Goal: Information Seeking & Learning: Find specific fact

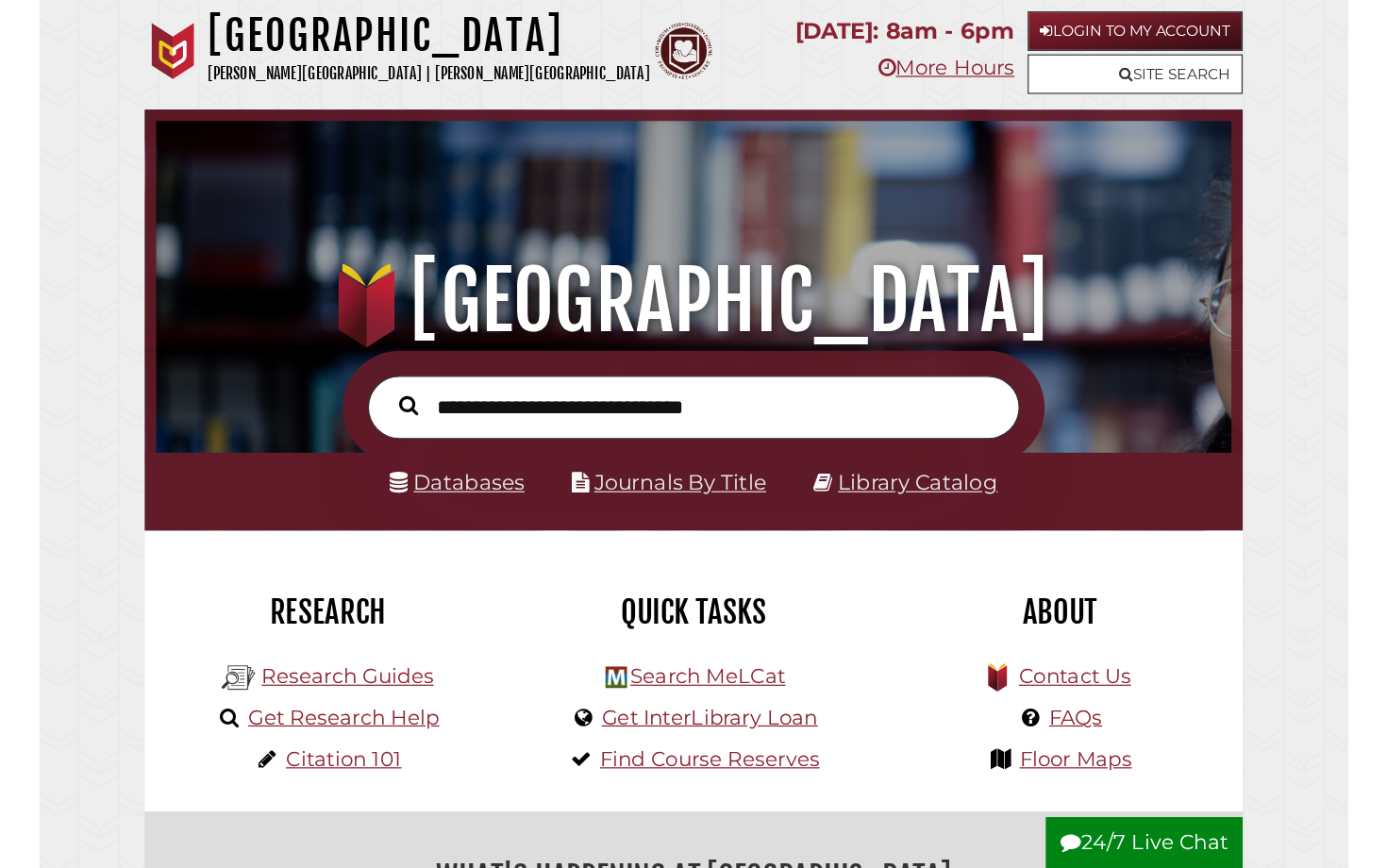
scroll to position [296, 887]
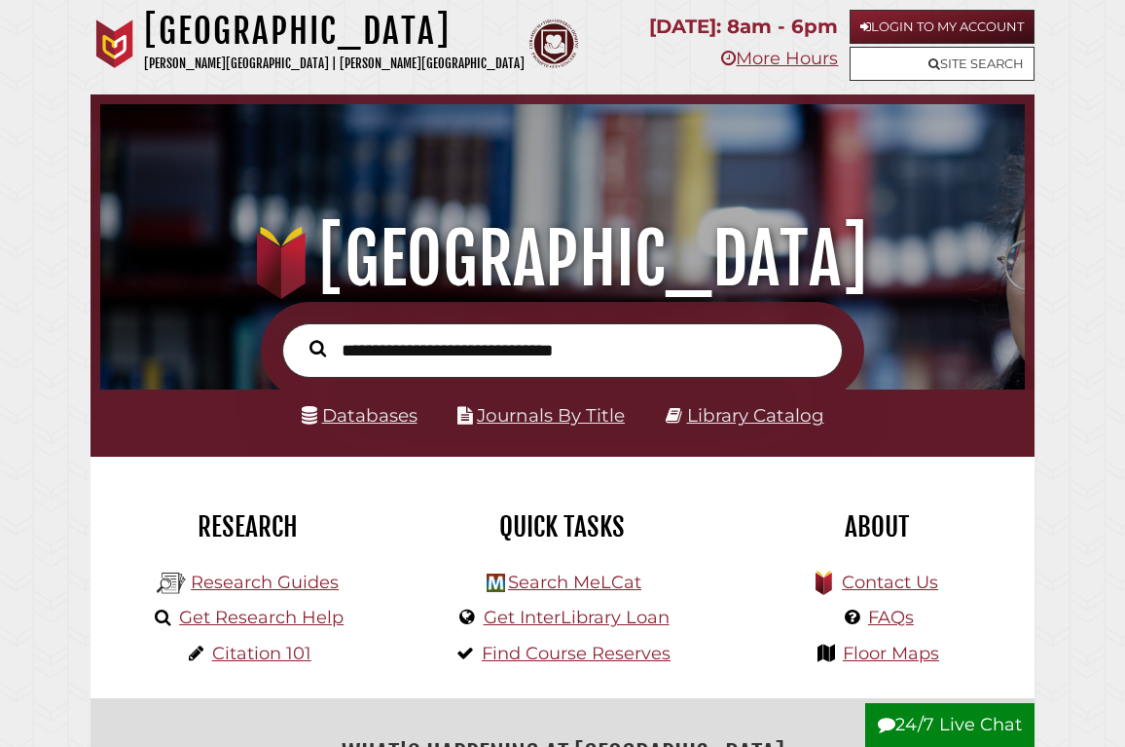
click at [454, 322] on form at bounding box center [563, 350] width 604 height 96
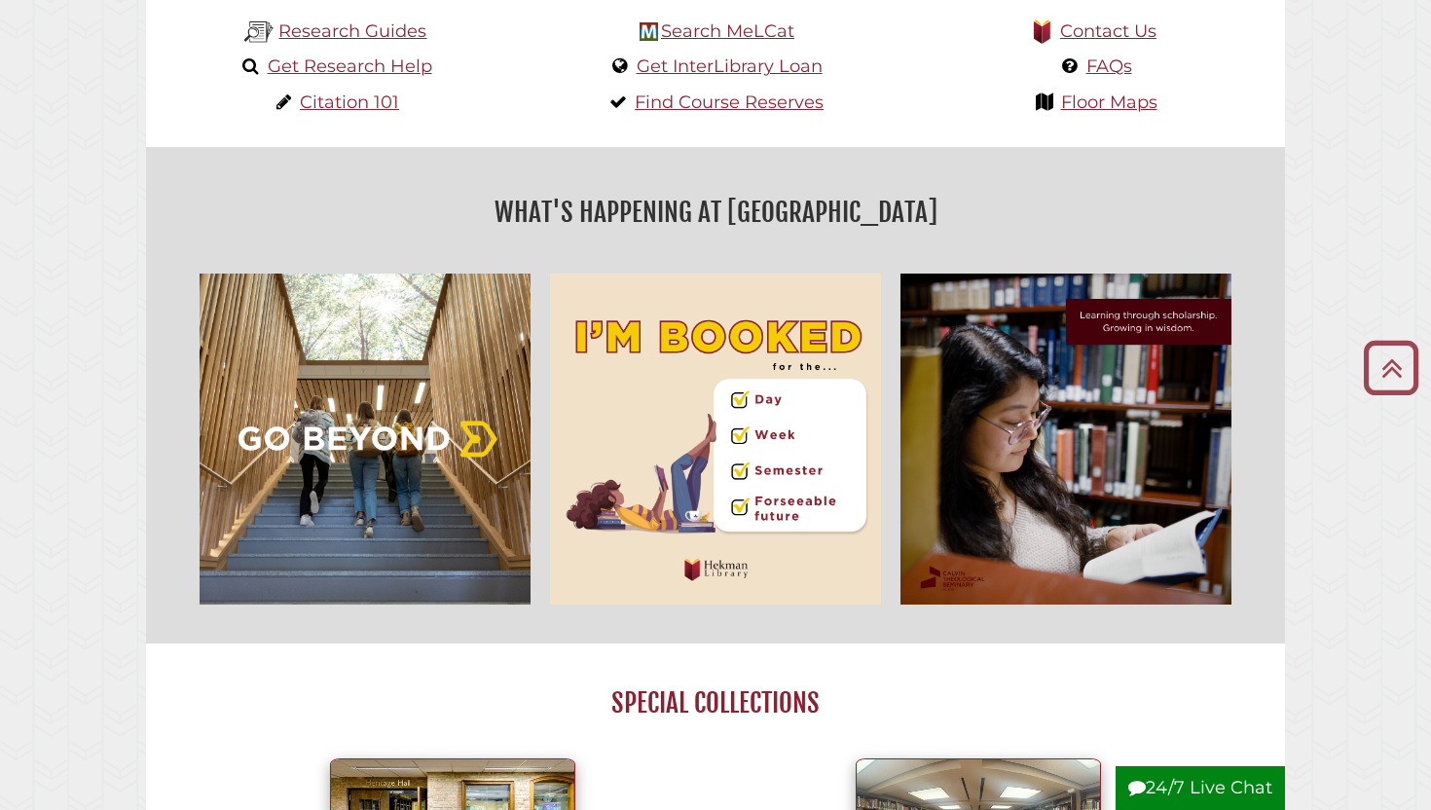
scroll to position [213, 0]
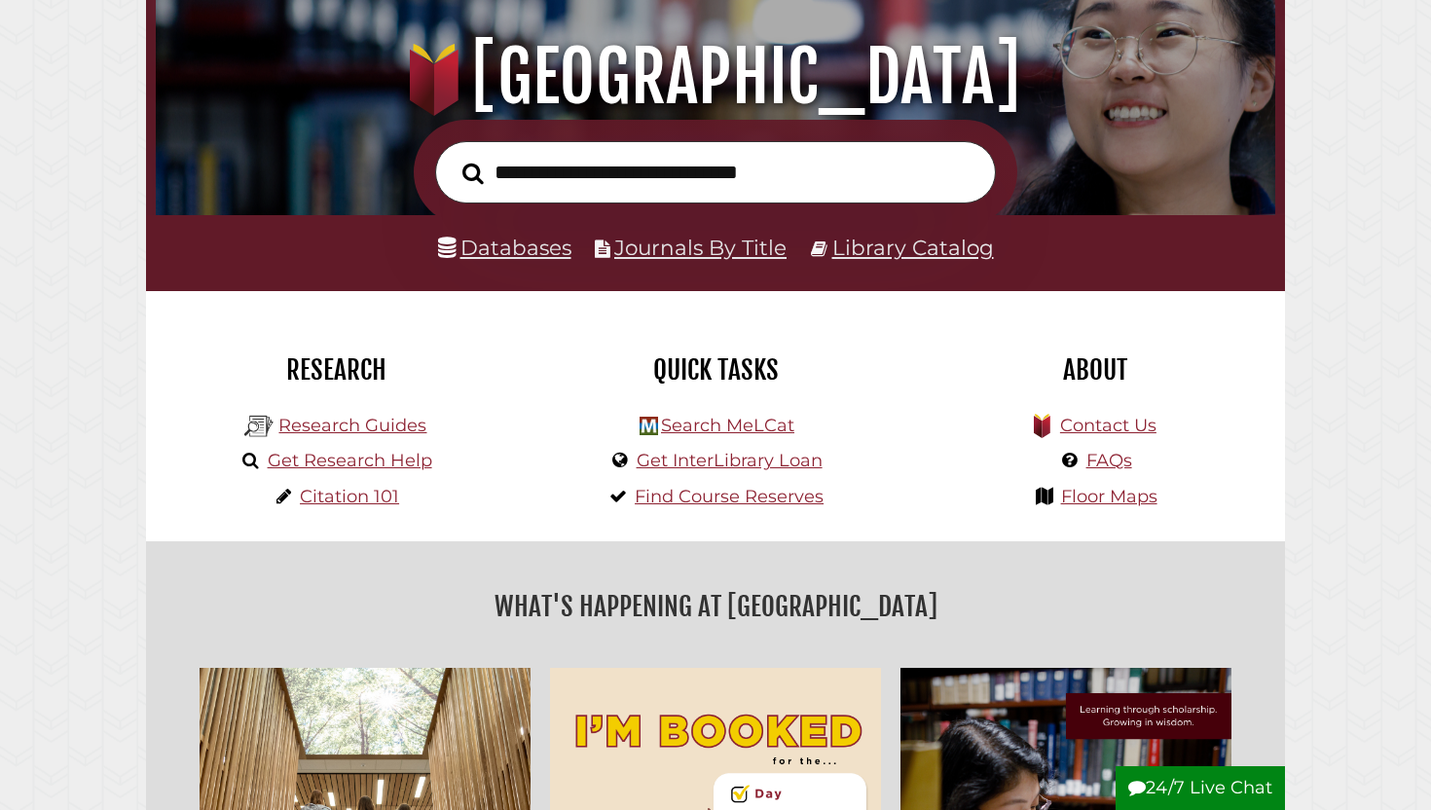
click at [759, 177] on input "text" at bounding box center [715, 172] width 561 height 63
click at [507, 249] on link "Databases" at bounding box center [504, 247] width 133 height 25
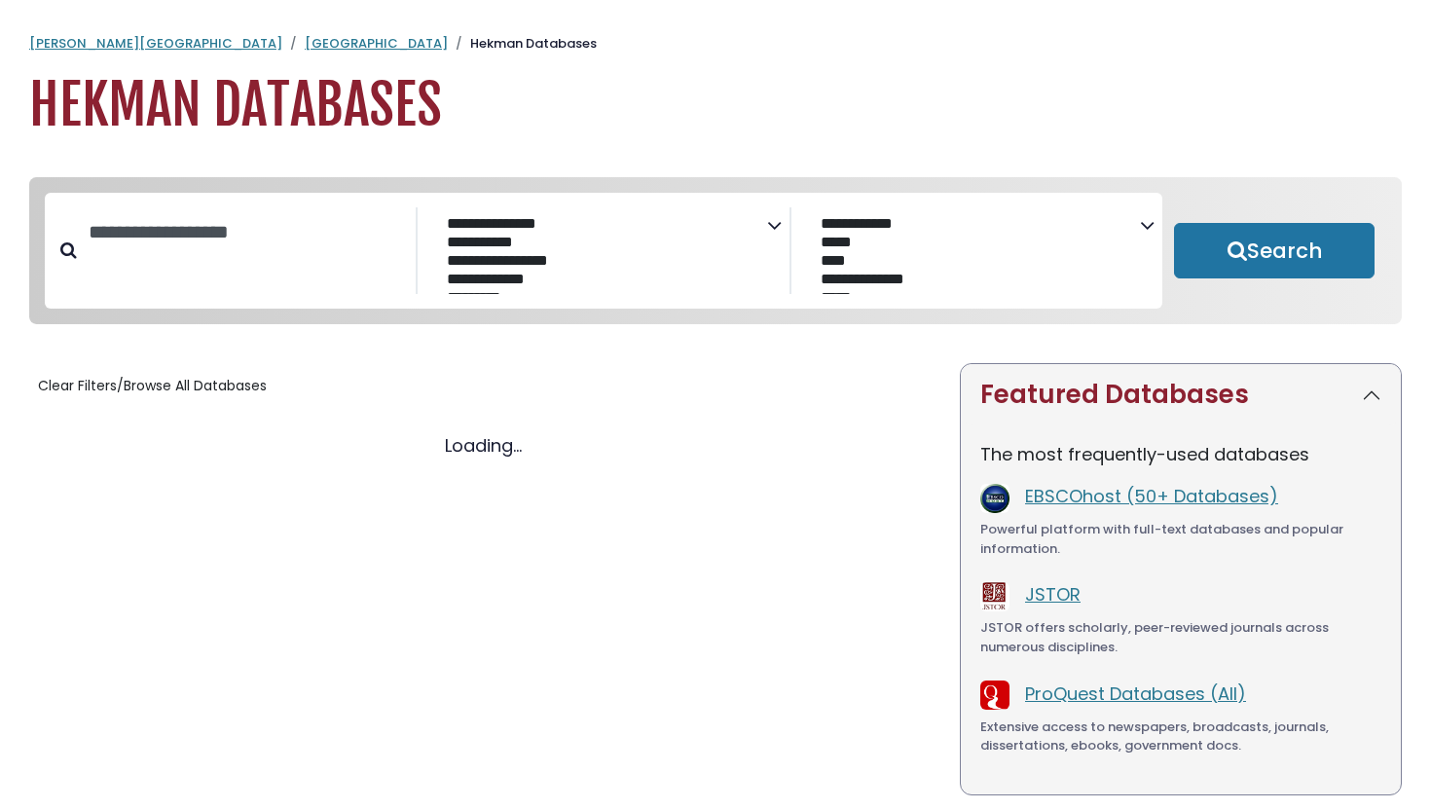
select select "Database Subject Filter"
select select "Database Vendors Filter"
select select "Database Subject Filter"
select select "Database Vendors Filter"
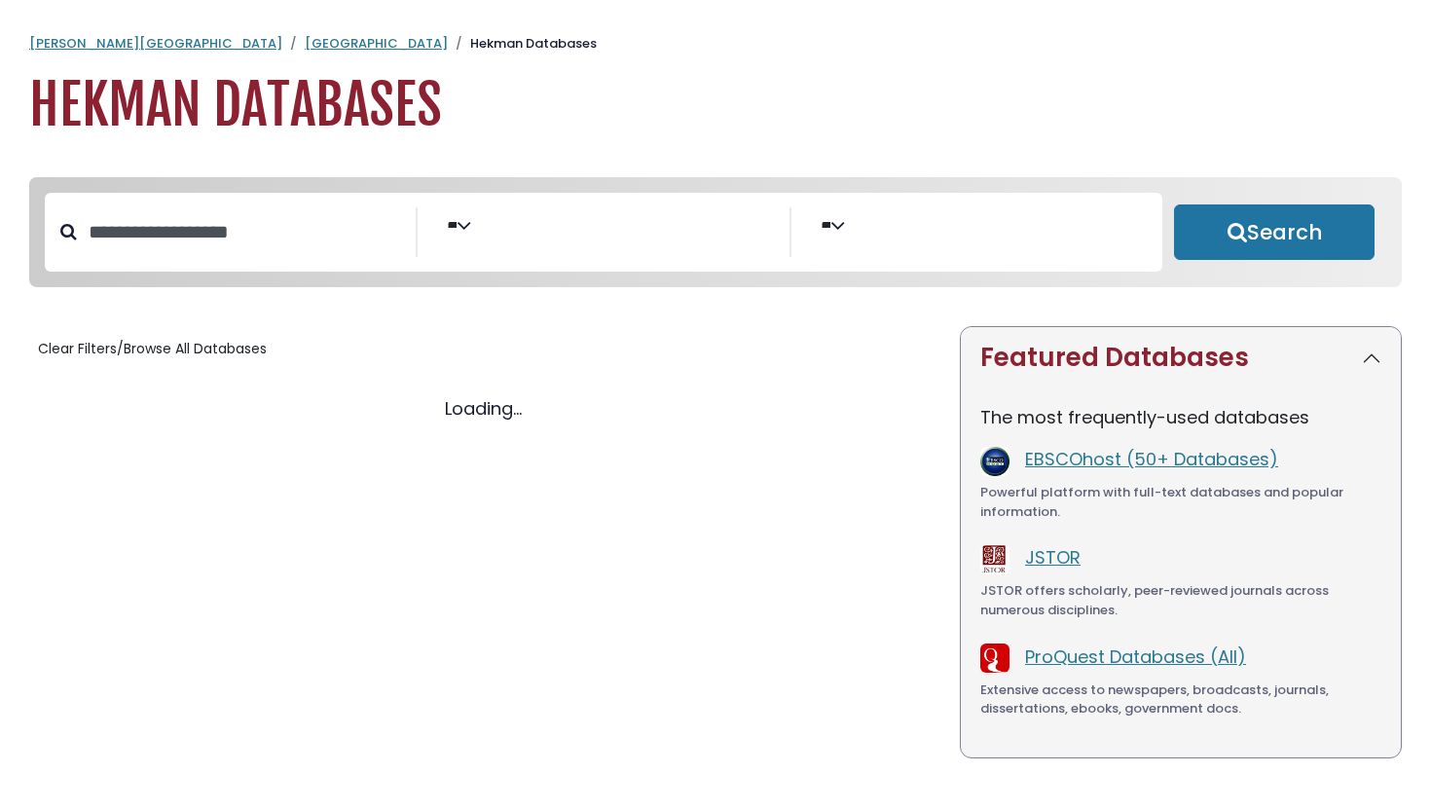
select select "Database Subject Filter"
select select "Database Vendors Filter"
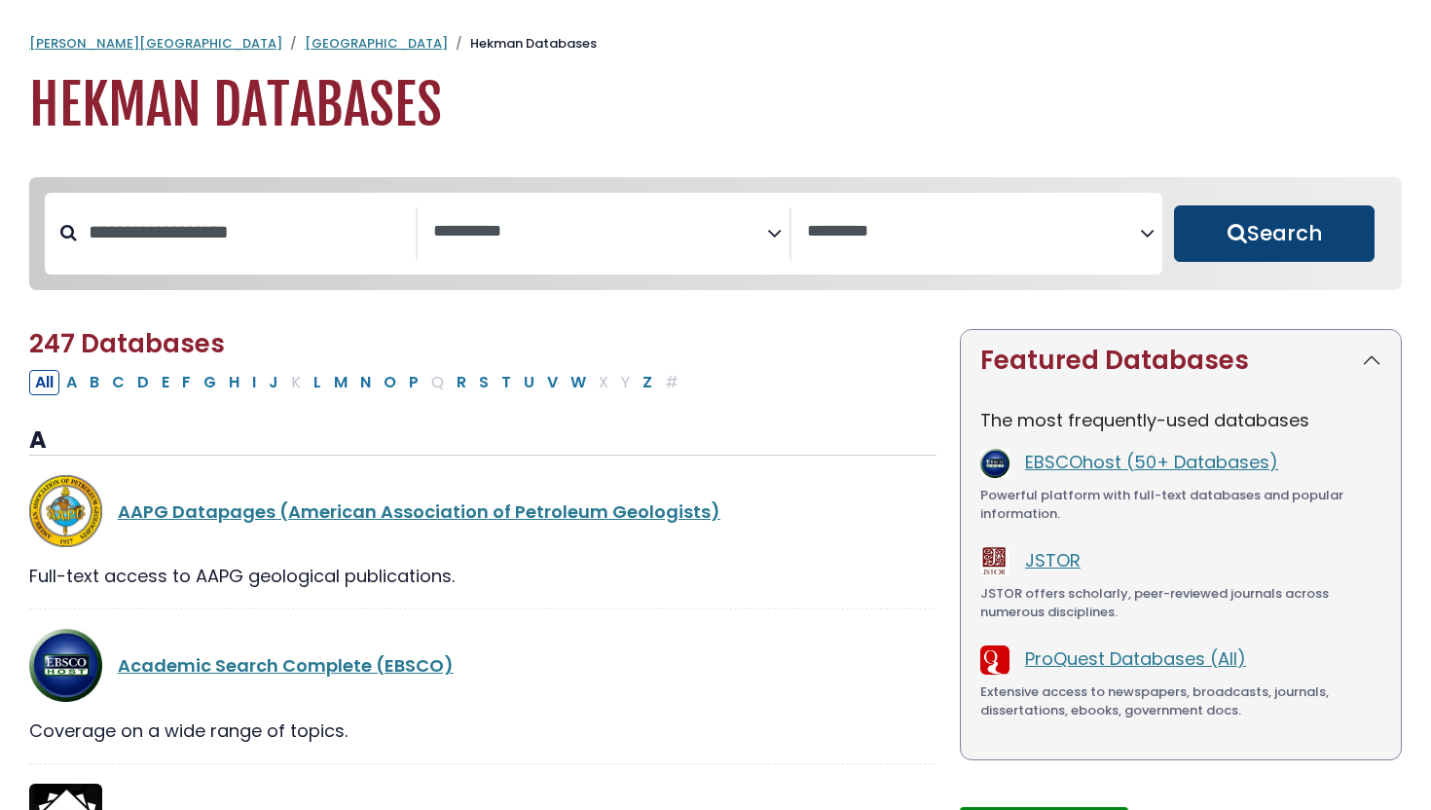
click at [1277, 236] on button "Search" at bounding box center [1274, 233] width 201 height 56
select select "Database Subject Filter"
select select "Database Vendors Filter"
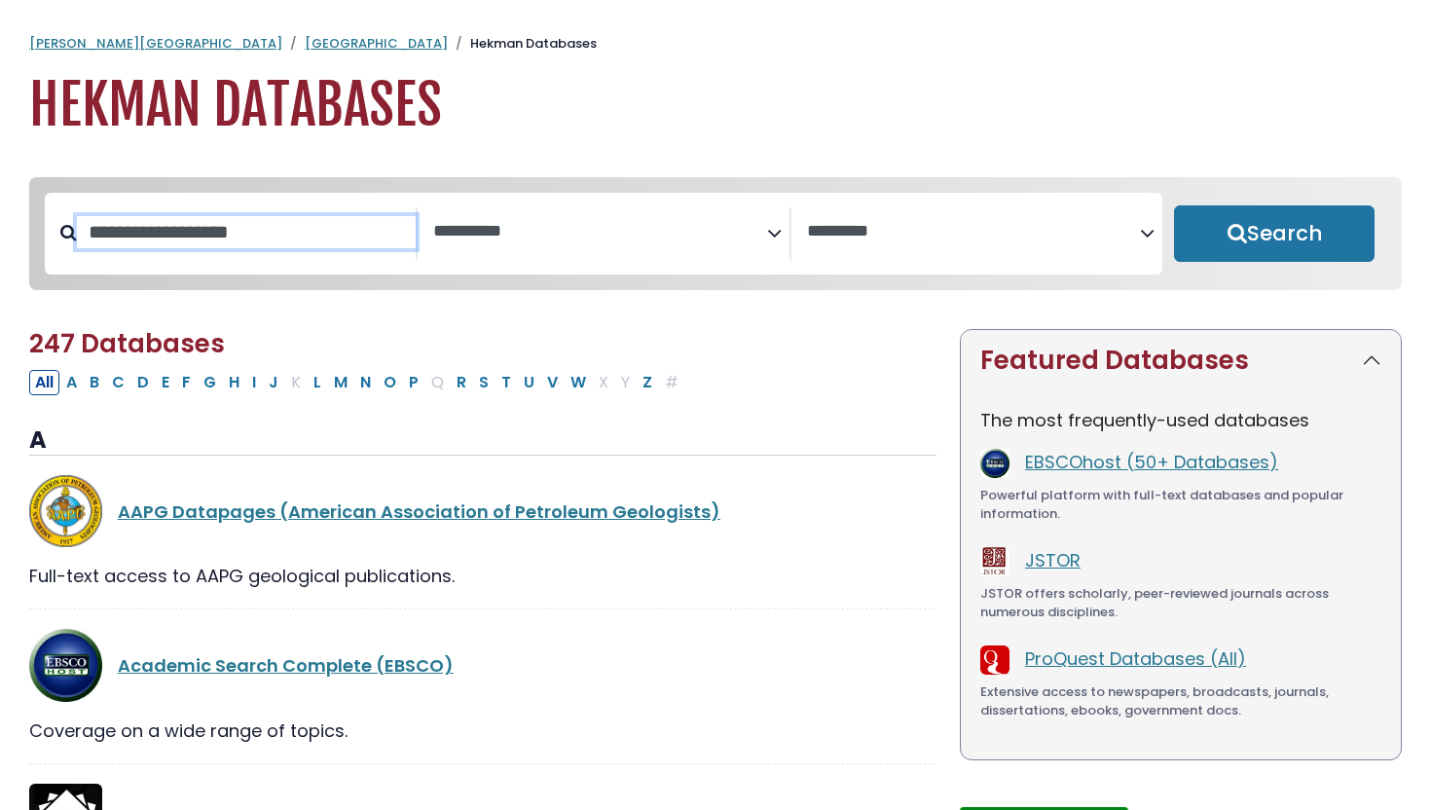
click at [351, 228] on input "Search database by title or keyword" at bounding box center [246, 232] width 339 height 32
type input "**********"
click at [1174, 205] on button "Search" at bounding box center [1274, 233] width 201 height 56
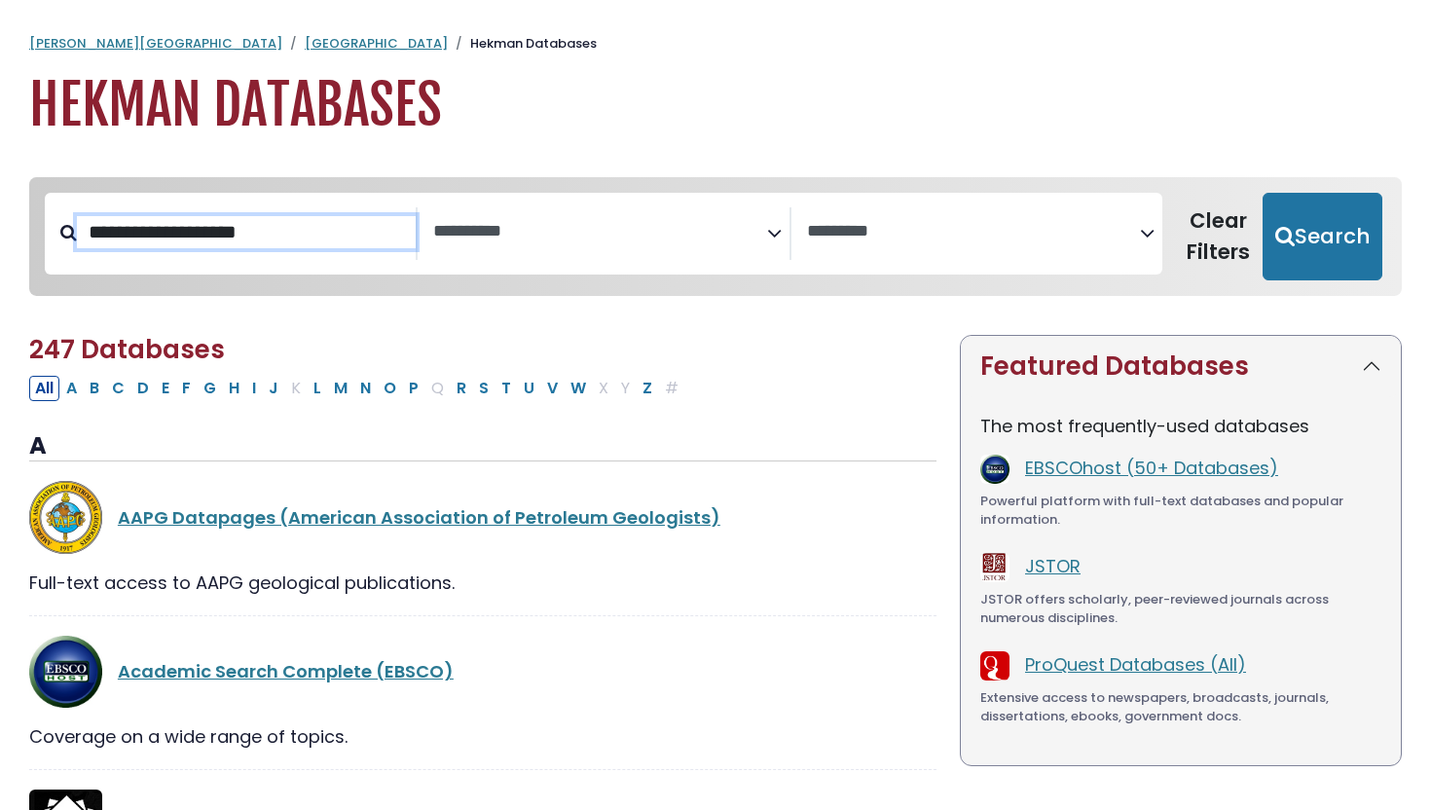
select select "Database Subject Filter"
select select "Database Vendors Filter"
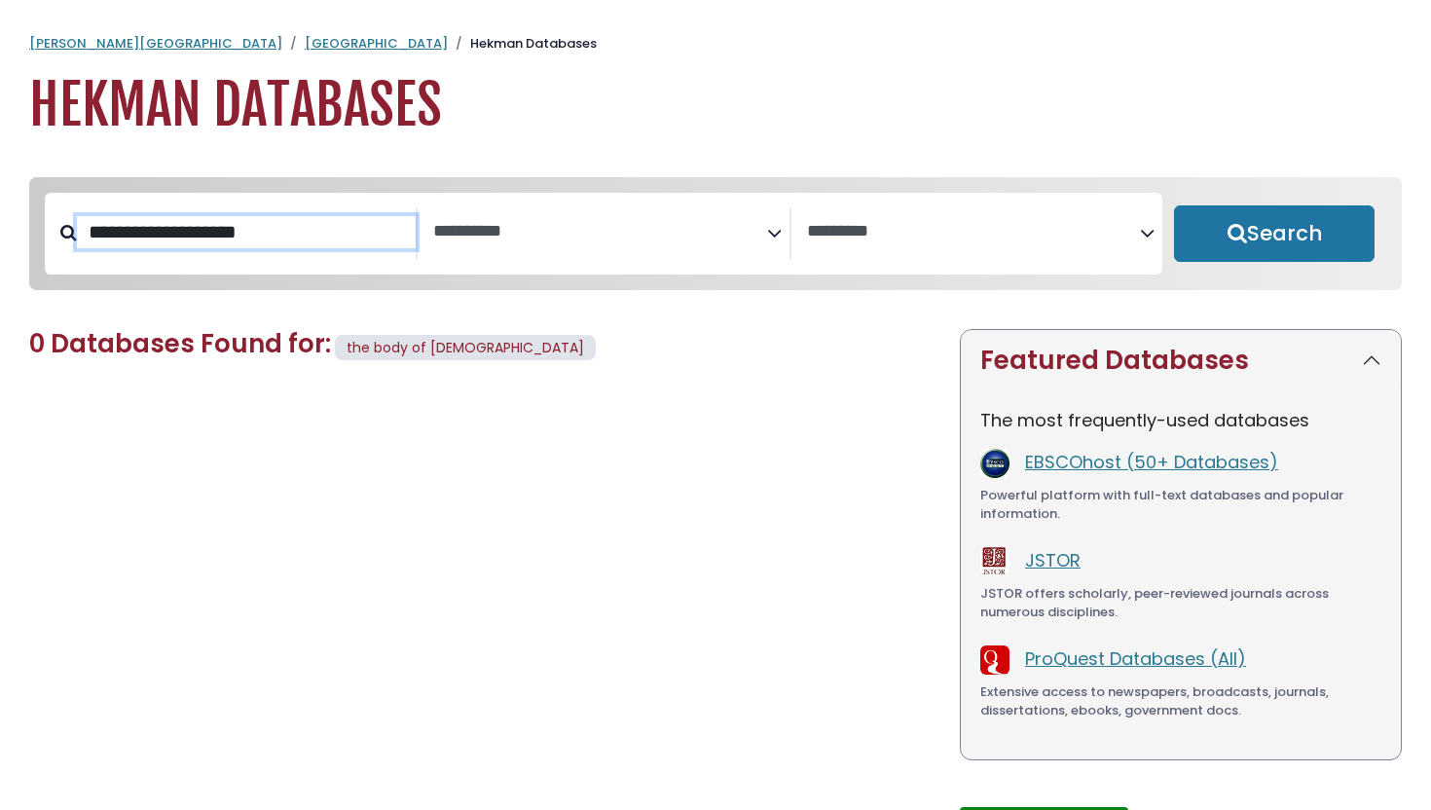
select select "Database Subject Filter"
select select "Database Vendors Filter"
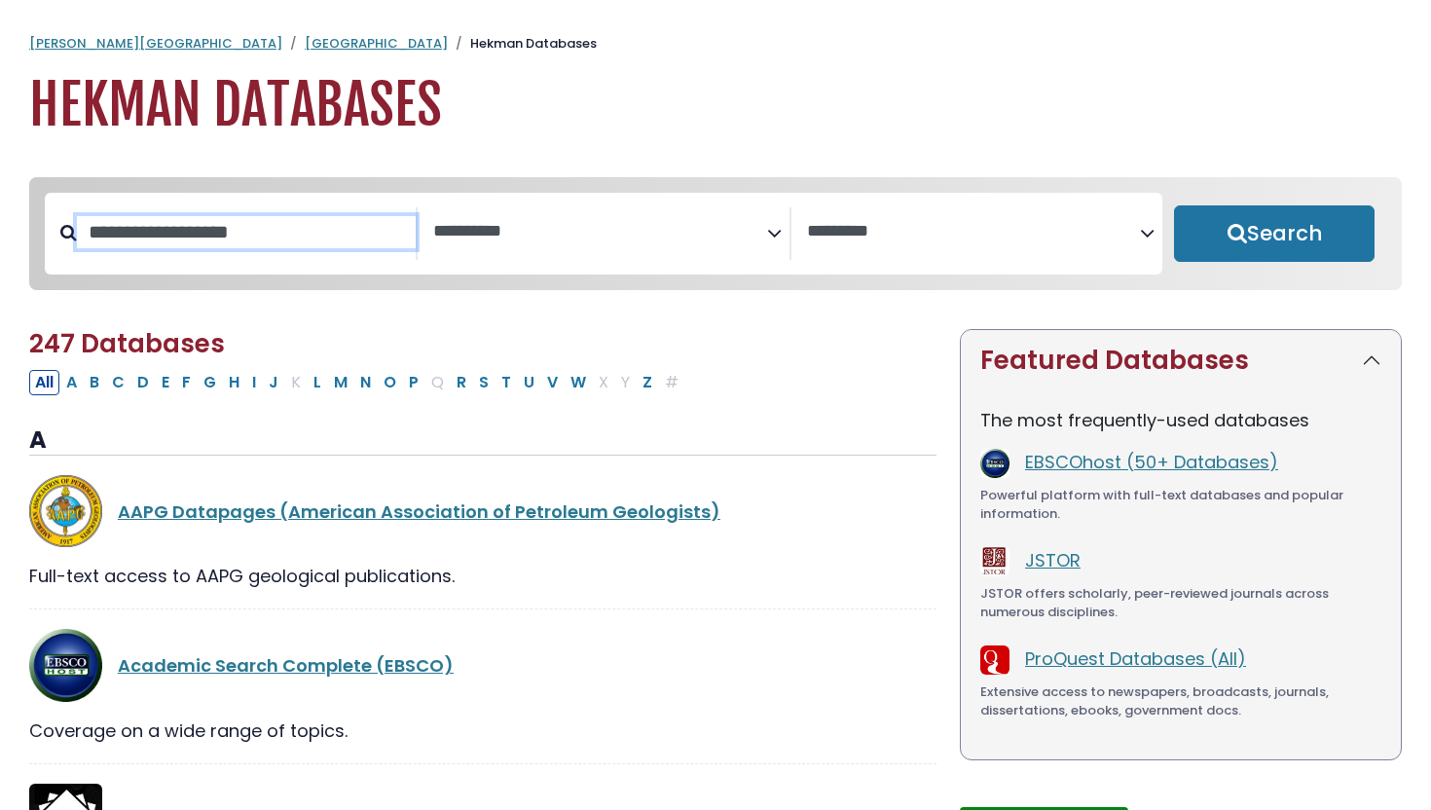
select select "Database Subject Filter"
select select "Database Vendors Filter"
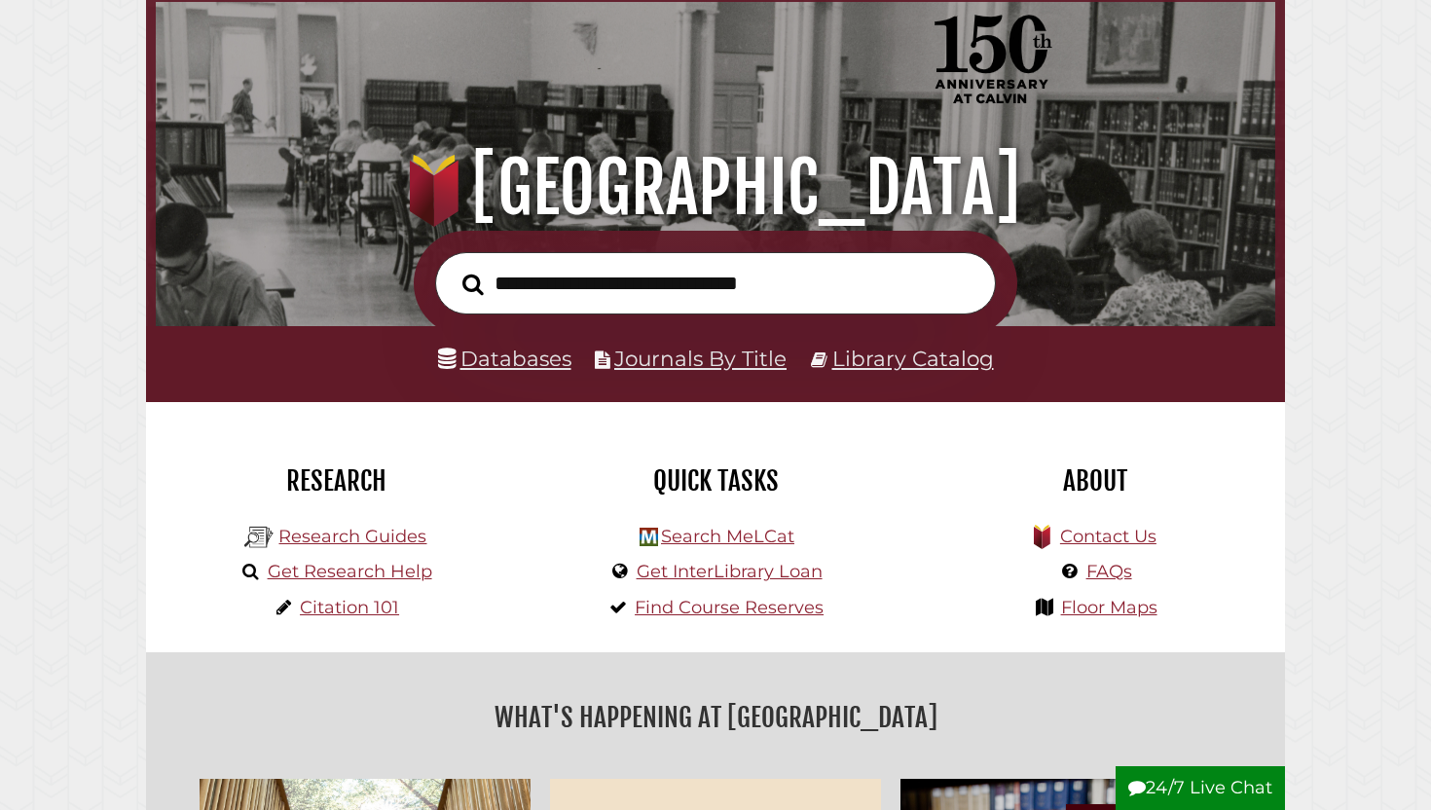
scroll to position [62, 0]
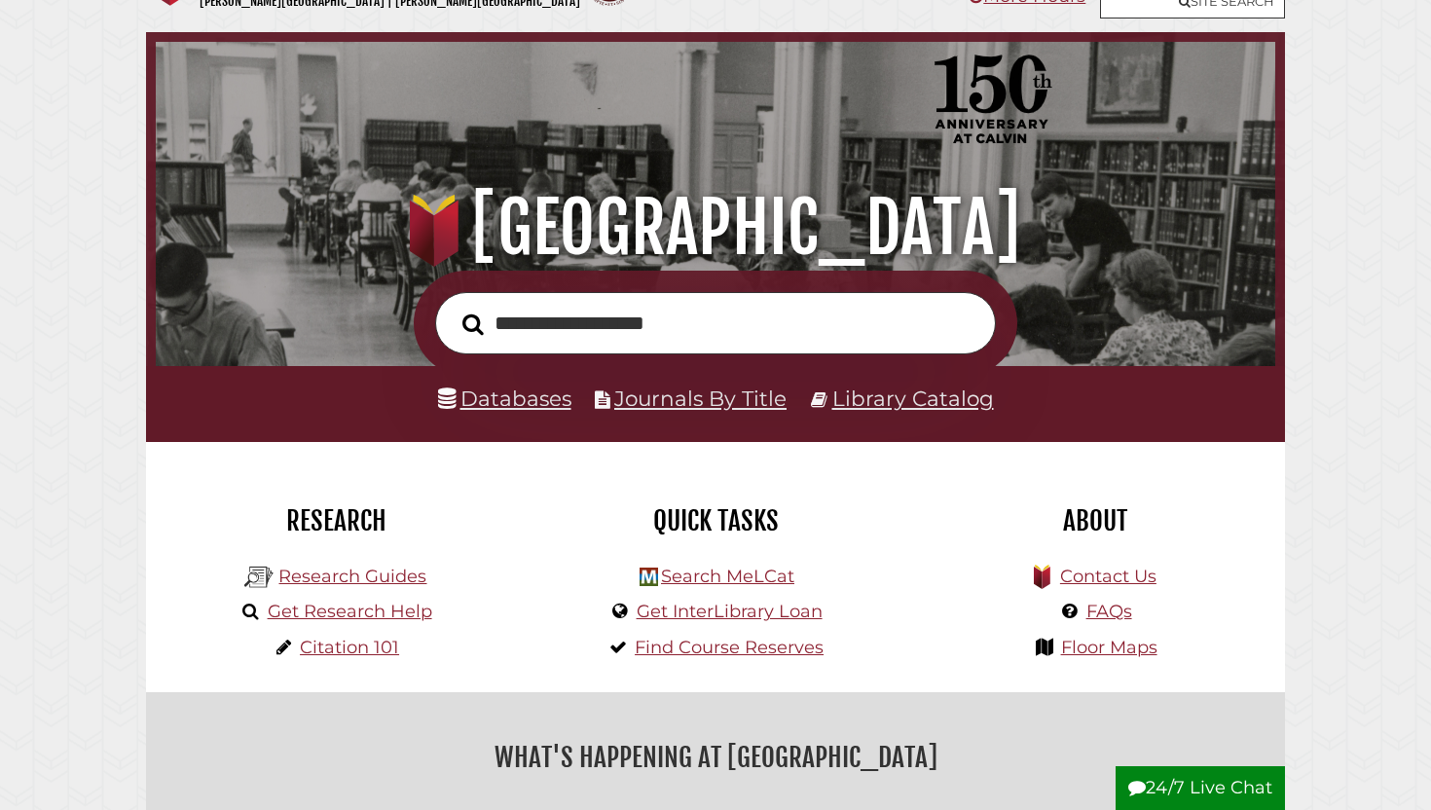
type input "**********"
click at [453, 308] on button "Search" at bounding box center [473, 324] width 41 height 33
